Goal: Information Seeking & Learning: Learn about a topic

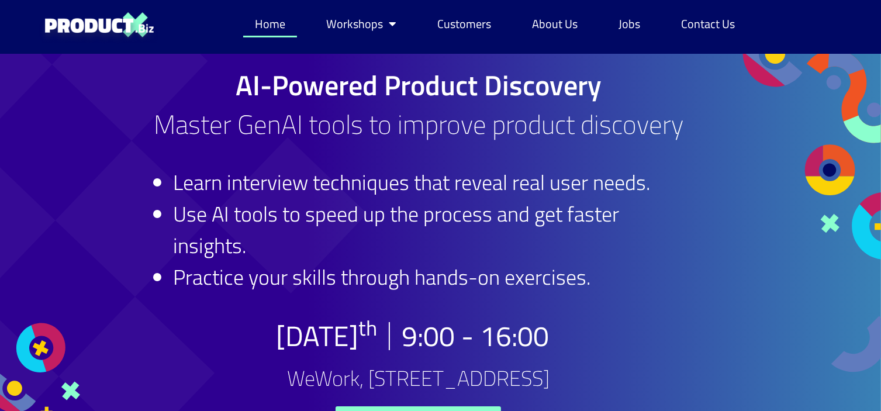
click at [267, 25] on link "Home" at bounding box center [270, 24] width 54 height 27
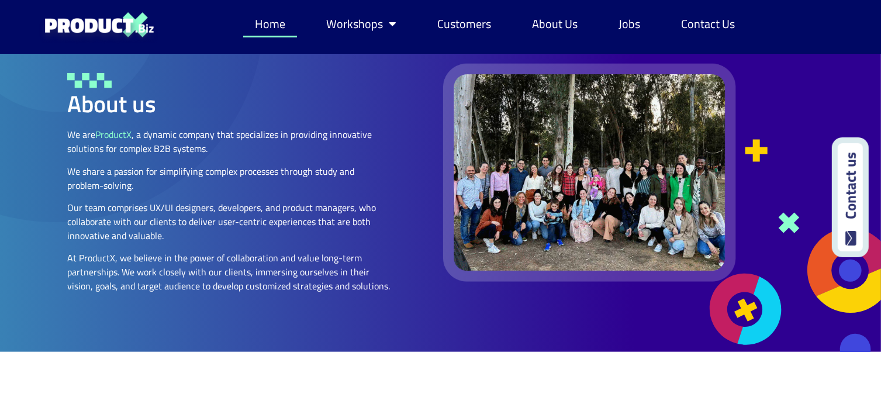
scroll to position [1380, 0]
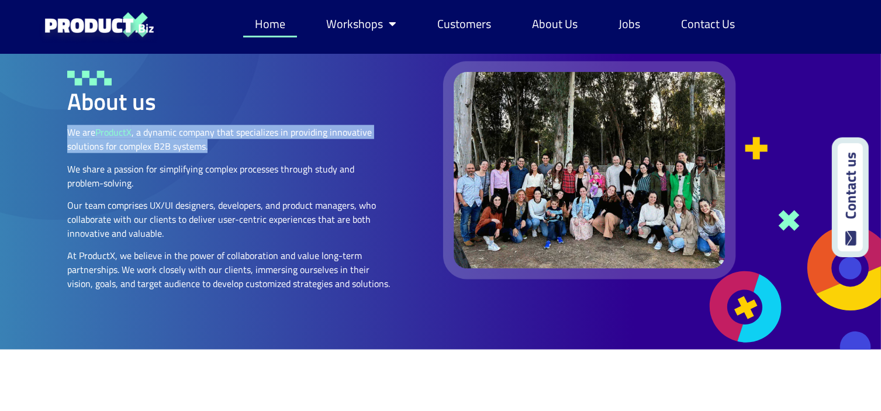
drag, startPoint x: 70, startPoint y: 130, endPoint x: 212, endPoint y: 147, distance: 143.7
click at [212, 147] on p "We are ProductX , a dynamic company that specializes in providing innovative so…" at bounding box center [229, 139] width 325 height 28
click at [209, 146] on p "We are ProductX , a dynamic company that specializes in providing innovative so…" at bounding box center [229, 139] width 325 height 28
drag, startPoint x: 69, startPoint y: 129, endPoint x: 234, endPoint y: 150, distance: 166.3
click at [234, 150] on p "We are ProductX , a dynamic company that specializes in providing innovative so…" at bounding box center [229, 139] width 325 height 28
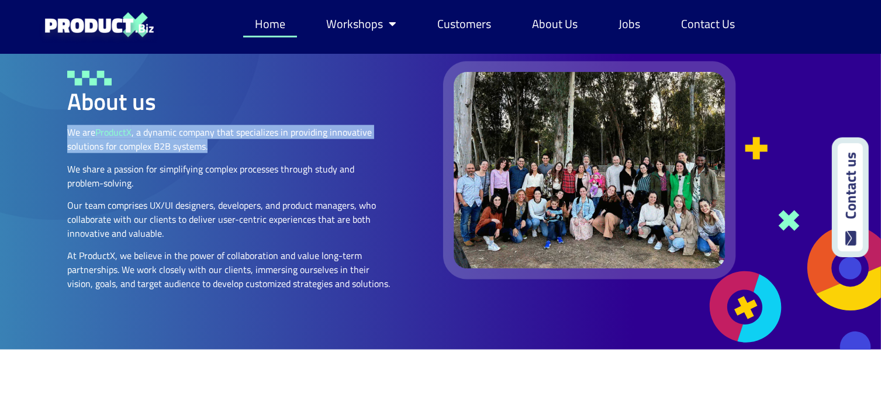
copy p "We are ProductX , a dynamic company that specializes in providing innovative so…"
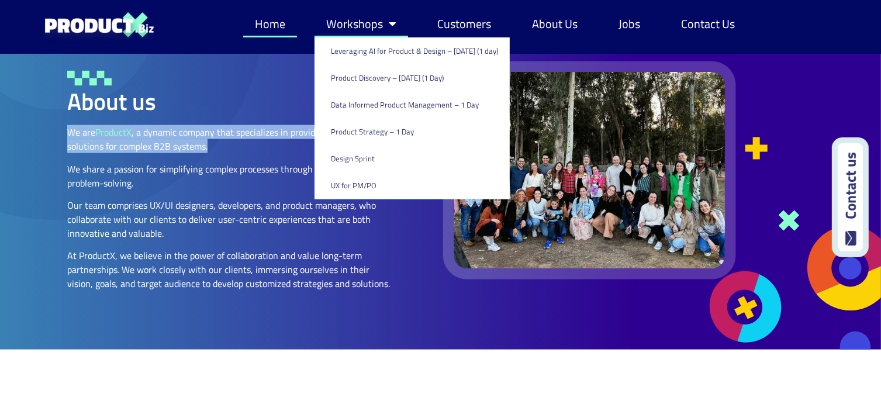
click at [343, 20] on link "Workshops" at bounding box center [362, 24] width 94 height 27
